Goal: Task Accomplishment & Management: Complete application form

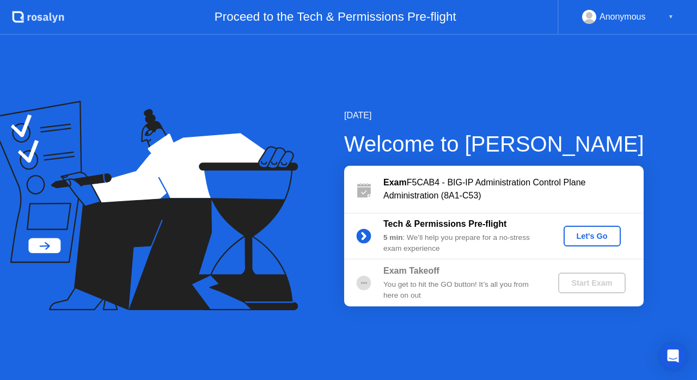
click at [588, 239] on div "Let's Go" at bounding box center [592, 236] width 48 height 9
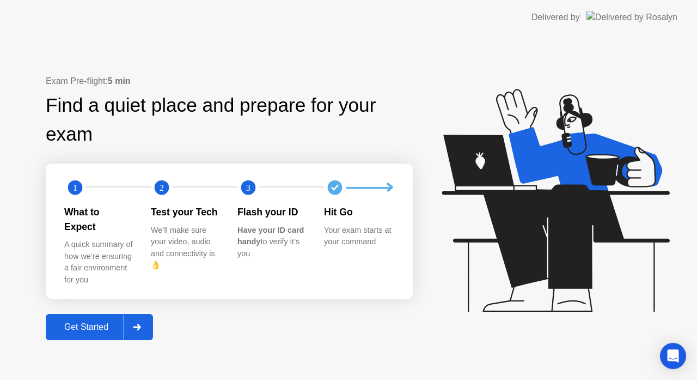
click at [86, 322] on div "Get Started" at bounding box center [86, 327] width 75 height 10
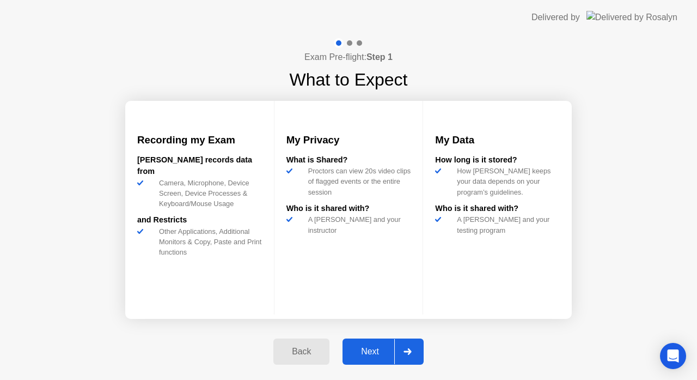
click at [378, 352] on div "Next" at bounding box center [370, 351] width 48 height 10
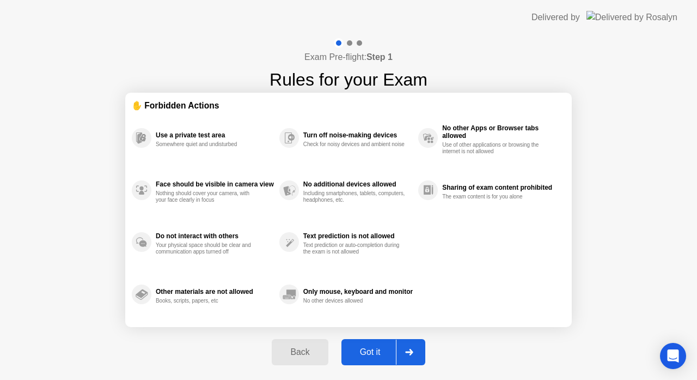
click at [375, 348] on div "Got it" at bounding box center [370, 352] width 51 height 10
select select "**********"
select select "*******"
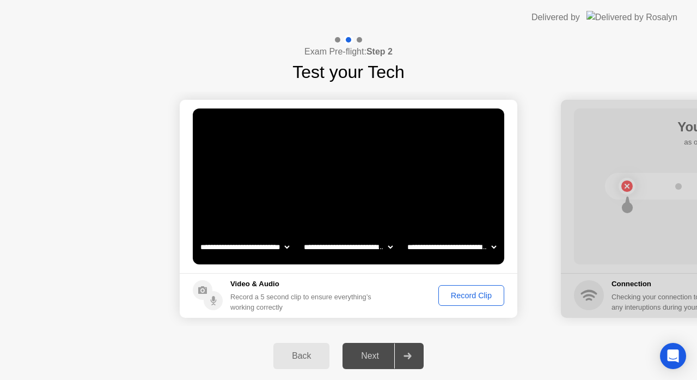
click at [470, 247] on select "**********" at bounding box center [451, 247] width 93 height 22
click at [382, 247] on select "**********" at bounding box center [348, 247] width 93 height 22
click at [473, 300] on div "Record Clip" at bounding box center [471, 295] width 58 height 9
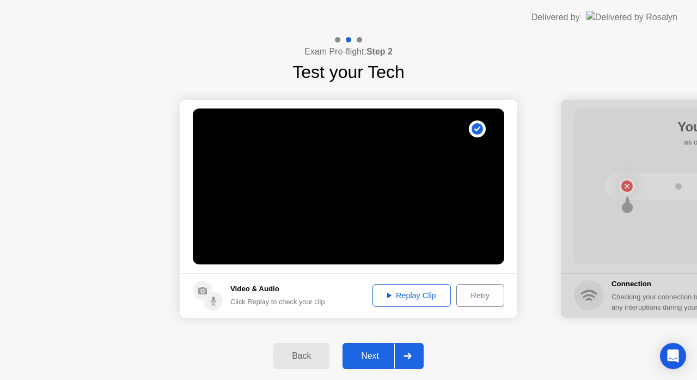
click at [411, 300] on div "Replay Clip" at bounding box center [411, 295] width 71 height 9
click at [362, 356] on div "Next" at bounding box center [370, 356] width 48 height 10
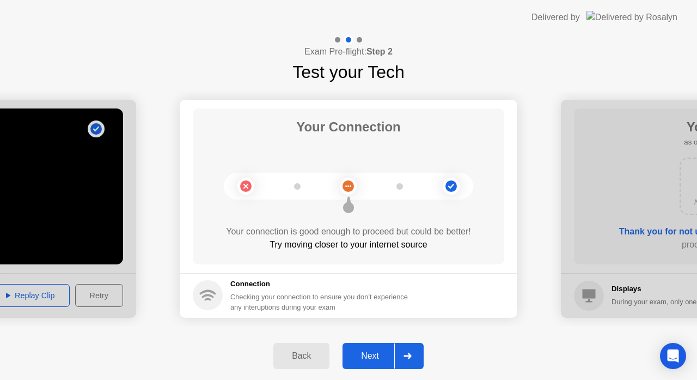
click at [375, 358] on div "Next" at bounding box center [370, 356] width 48 height 10
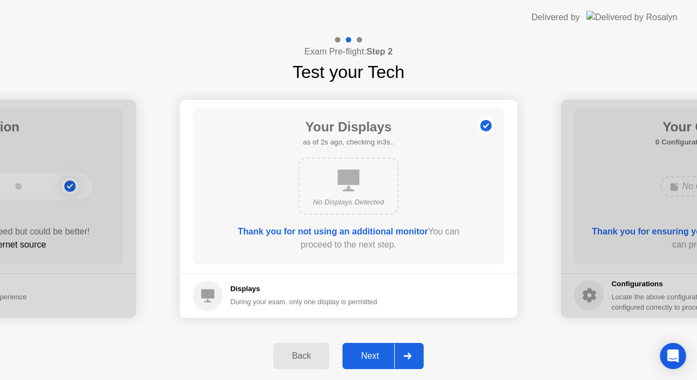
click at [375, 358] on div "Next" at bounding box center [370, 356] width 48 height 10
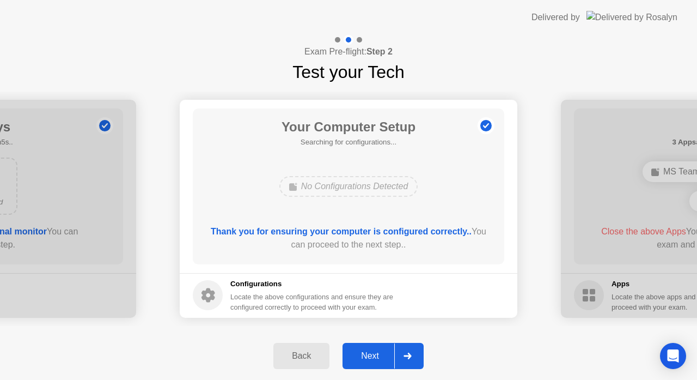
click at [375, 358] on div "Next" at bounding box center [370, 356] width 48 height 10
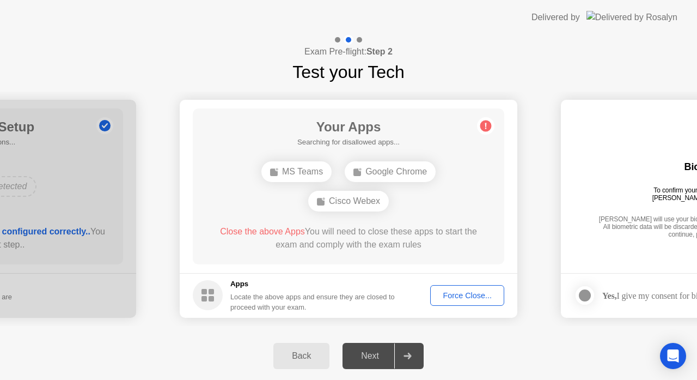
click at [463, 291] on div "Force Close..." at bounding box center [467, 295] width 66 height 9
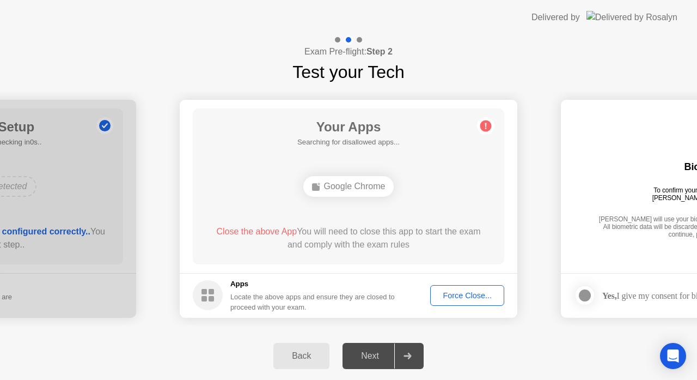
click at [469, 291] on div "Force Close..." at bounding box center [467, 295] width 66 height 9
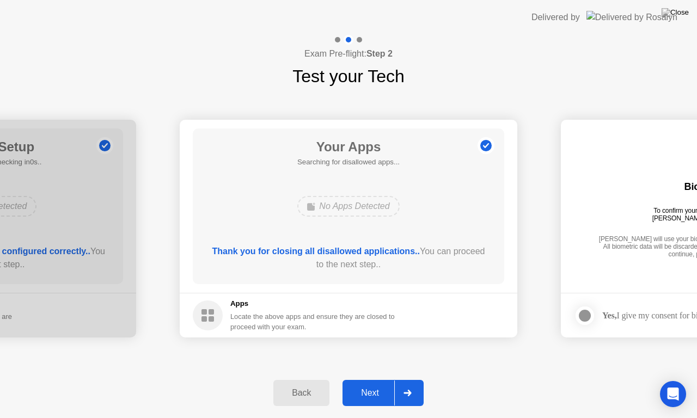
click at [374, 379] on div "Next" at bounding box center [370, 393] width 48 height 10
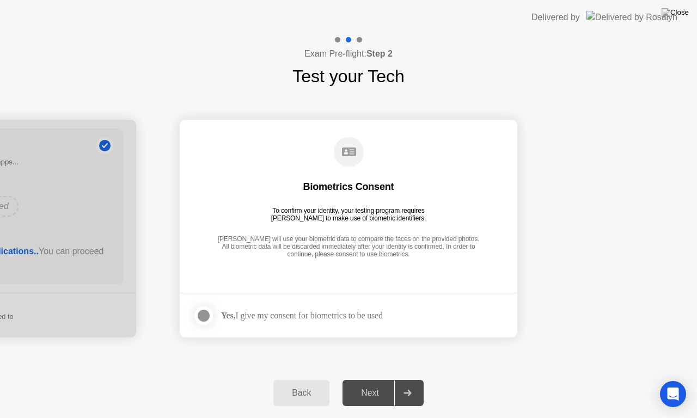
click at [203, 309] on div at bounding box center [203, 315] width 13 height 13
click at [360, 379] on div "Next" at bounding box center [370, 393] width 48 height 10
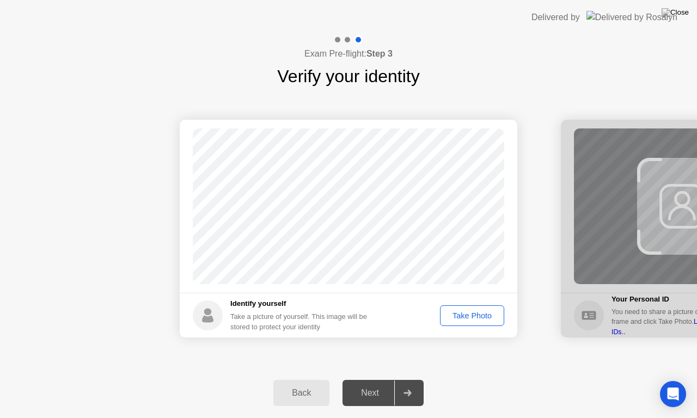
click at [470, 317] on div "Take Photo" at bounding box center [472, 316] width 57 height 9
click at [372, 379] on div "Next" at bounding box center [370, 393] width 48 height 10
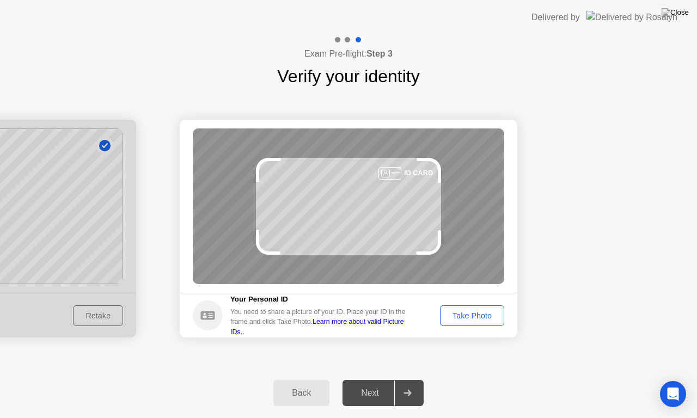
click at [477, 320] on div "Take Photo" at bounding box center [472, 316] width 57 height 9
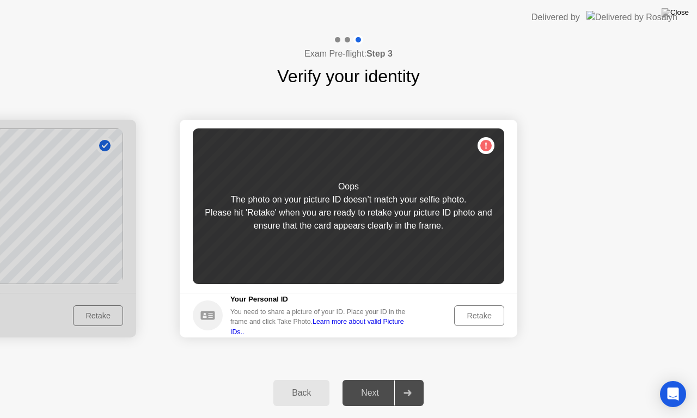
click at [492, 315] on div "Retake" at bounding box center [479, 316] width 42 height 9
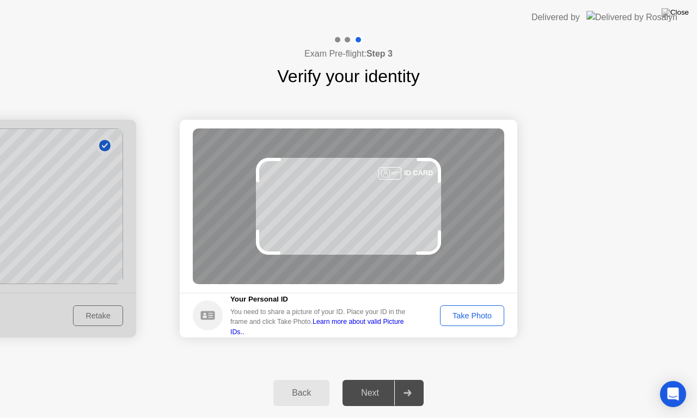
click at [489, 315] on div "Take Photo" at bounding box center [472, 316] width 57 height 9
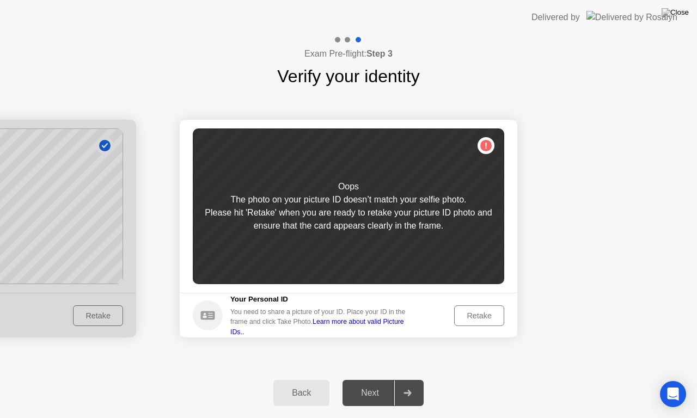
click at [484, 312] on div "Retake" at bounding box center [479, 316] width 42 height 9
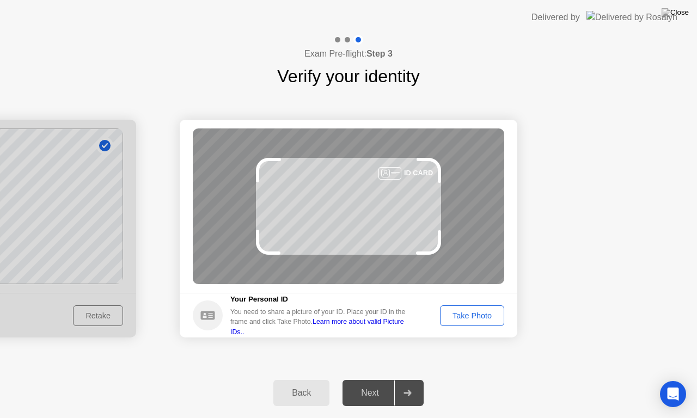
click at [481, 312] on div "Take Photo" at bounding box center [472, 316] width 57 height 9
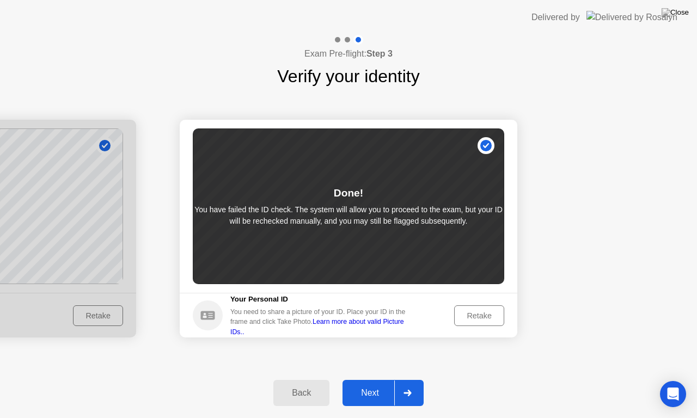
click at [314, 379] on div "Back" at bounding box center [302, 393] width 50 height 10
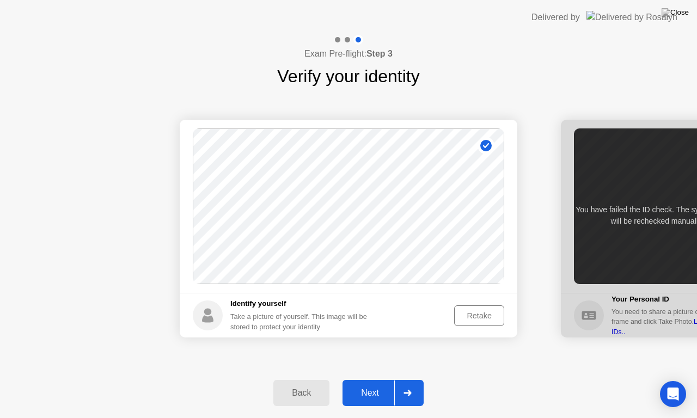
click at [497, 313] on div "Retake" at bounding box center [479, 316] width 42 height 9
click at [479, 312] on div "Take Photo" at bounding box center [472, 316] width 57 height 9
click at [387, 379] on div "Next" at bounding box center [370, 393] width 48 height 10
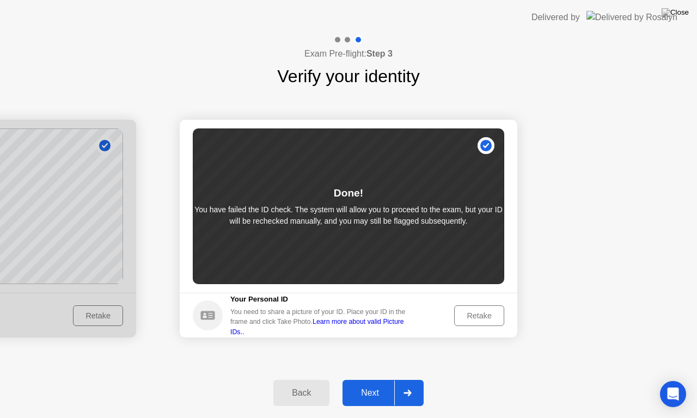
click at [481, 314] on div "Retake" at bounding box center [479, 316] width 42 height 9
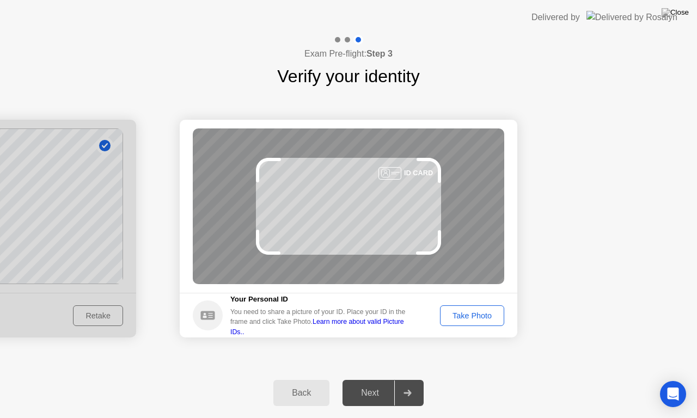
click at [489, 320] on div "Take Photo" at bounding box center [472, 316] width 57 height 9
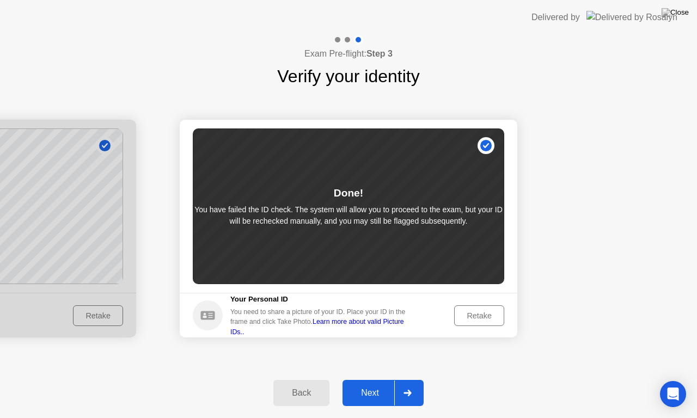
click at [477, 312] on div "Retake" at bounding box center [479, 316] width 42 height 9
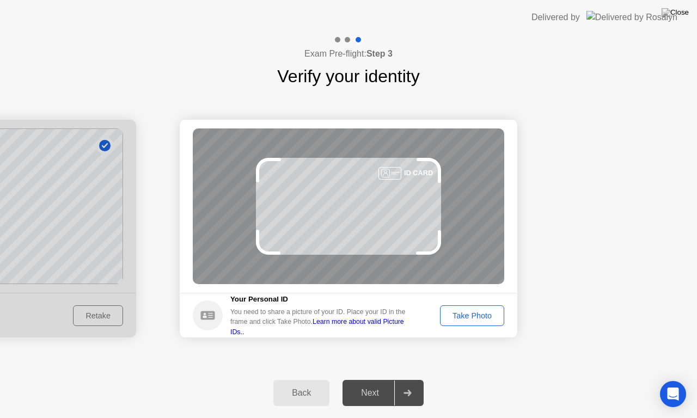
click at [394, 177] on div at bounding box center [390, 173] width 23 height 13
click at [469, 314] on div "Take Photo" at bounding box center [472, 316] width 57 height 9
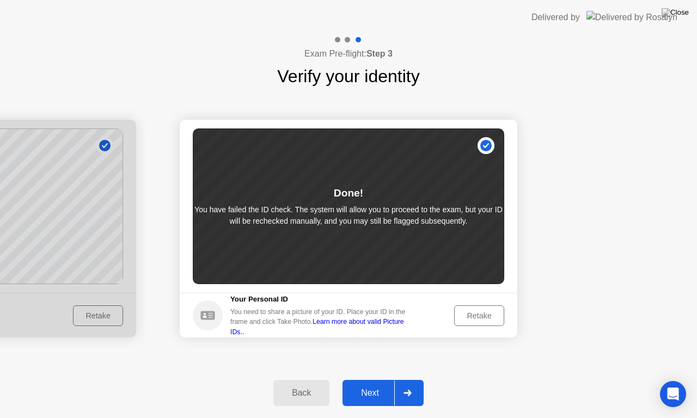
click at [385, 379] on div "Next" at bounding box center [370, 393] width 48 height 10
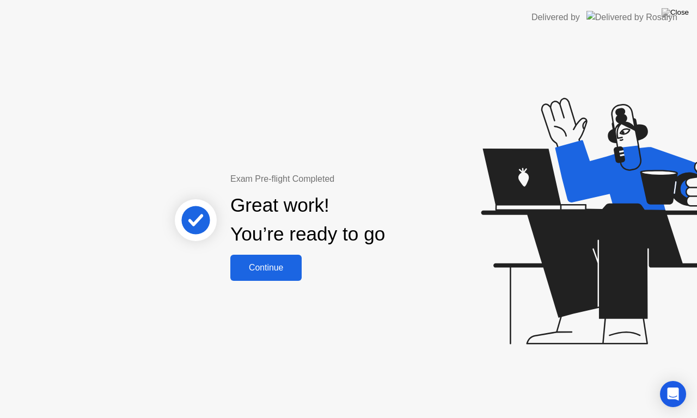
click at [278, 266] on div "Continue" at bounding box center [266, 268] width 65 height 10
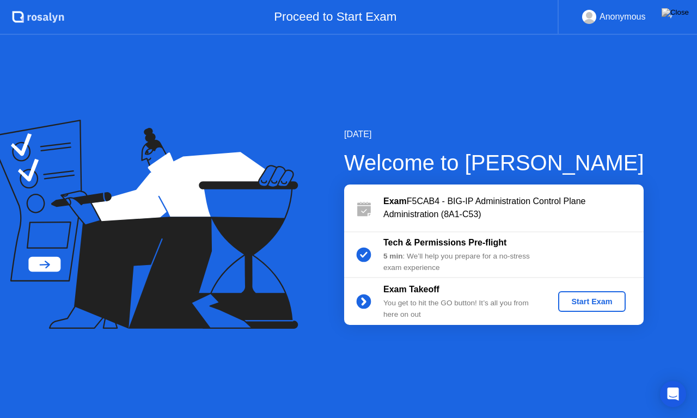
click at [580, 301] on div "Start Exam" at bounding box center [592, 301] width 58 height 9
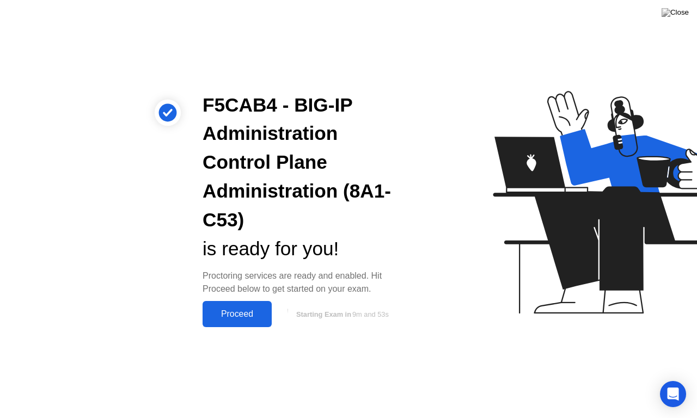
click at [241, 307] on button "Proceed" at bounding box center [237, 314] width 69 height 26
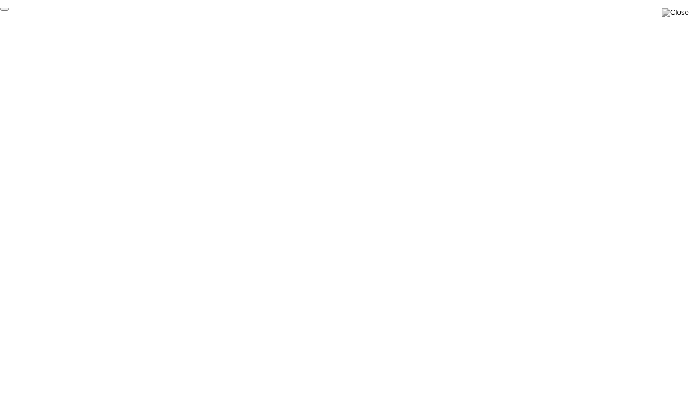
click div "End Proctoring Session"
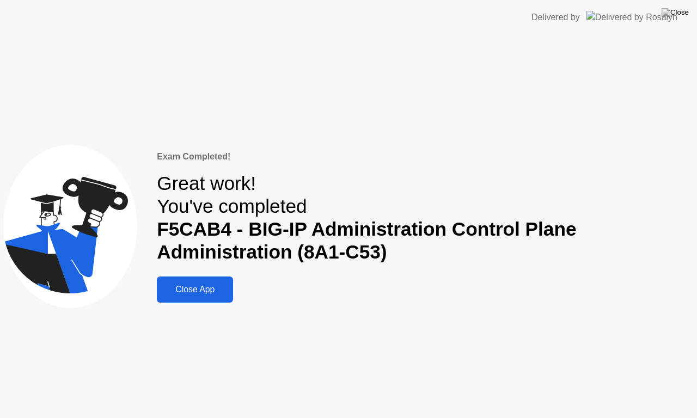
click at [208, 293] on div "Close App" at bounding box center [195, 290] width 70 height 10
